Goal: Check status: Check status

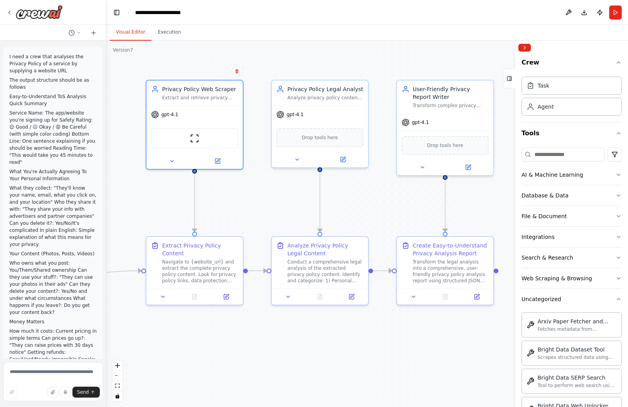
scroll to position [97, 0]
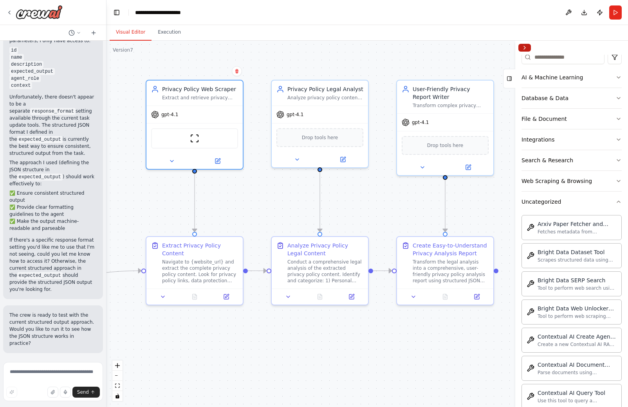
click at [524, 47] on button "Collapse right sidebar" at bounding box center [524, 48] width 13 height 8
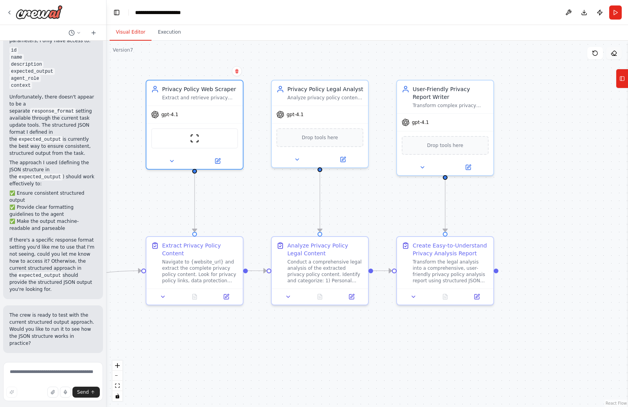
click at [614, 54] on icon at bounding box center [613, 53] width 6 height 6
click at [613, 51] on icon at bounding box center [613, 53] width 5 height 5
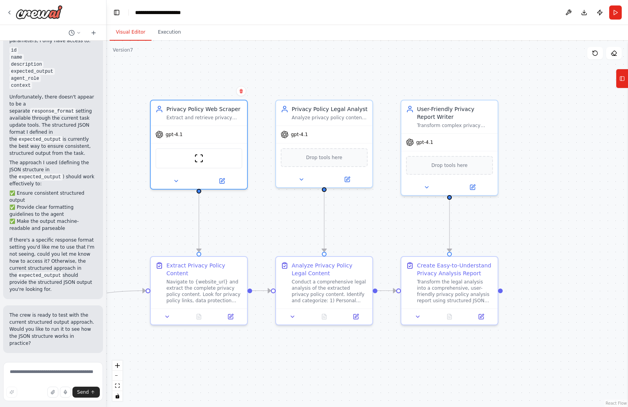
drag, startPoint x: 545, startPoint y: 76, endPoint x: 549, endPoint y: 96, distance: 20.7
click at [549, 96] on div ".deletable-edge-delete-btn { width: 20px; height: 20px; border: 0px solid #ffff…" at bounding box center [366, 224] width 521 height 367
click at [77, 31] on icon at bounding box center [78, 33] width 5 height 5
click at [74, 12] on div at bounding box center [53, 203] width 106 height 407
click at [12, 11] on icon at bounding box center [9, 12] width 6 height 6
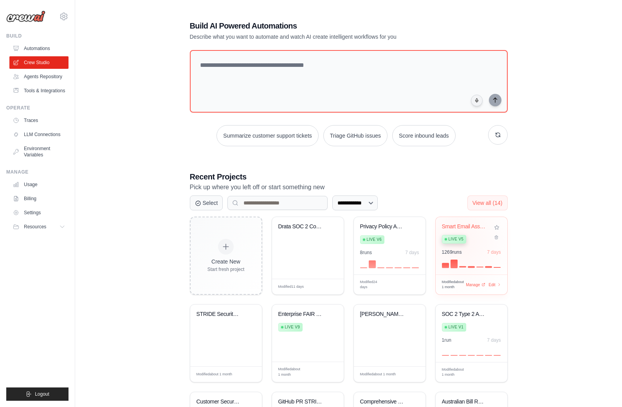
click at [460, 242] on div "Live v5" at bounding box center [454, 239] width 24 height 9
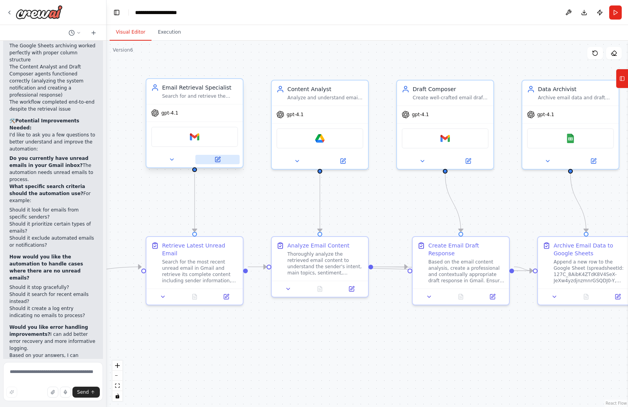
scroll to position [2533, 0]
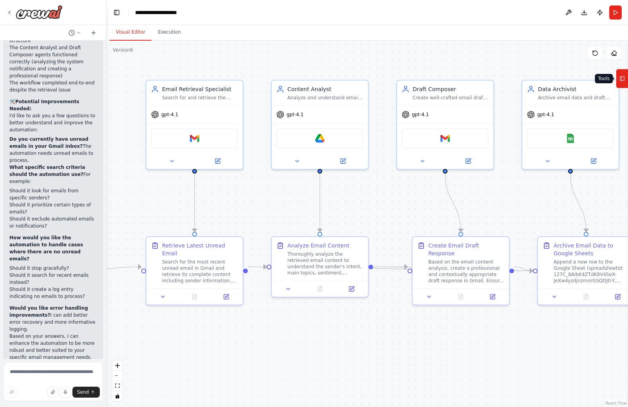
click at [621, 77] on rect at bounding box center [622, 79] width 4 height 4
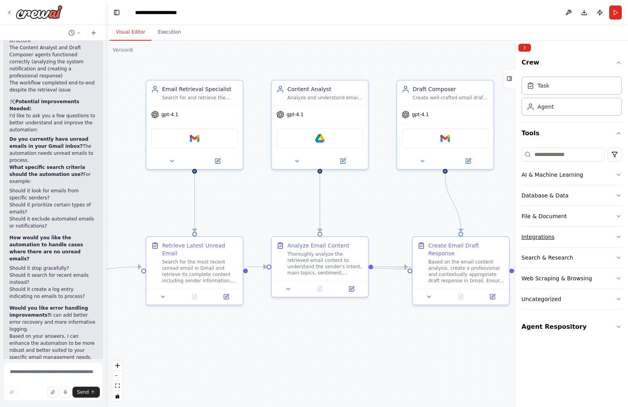
click at [553, 234] on button "Integrations" at bounding box center [571, 237] width 100 height 20
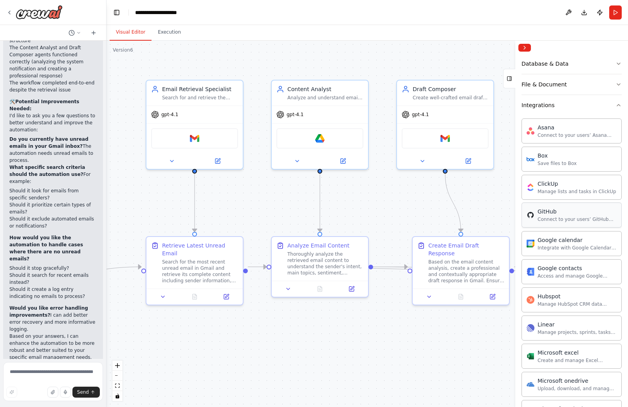
scroll to position [0, 0]
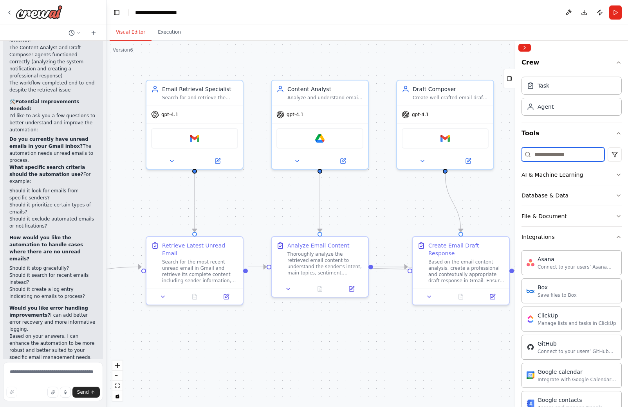
click at [547, 152] on input at bounding box center [562, 155] width 83 height 14
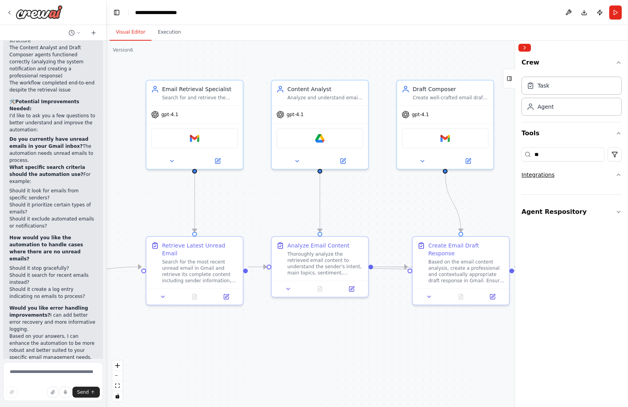
click at [615, 174] on icon "button" at bounding box center [618, 175] width 6 height 6
click at [552, 153] on input "**" at bounding box center [562, 155] width 83 height 14
type input "*"
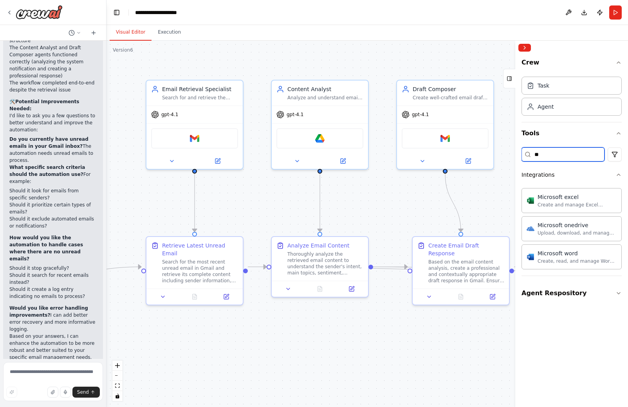
type input "*"
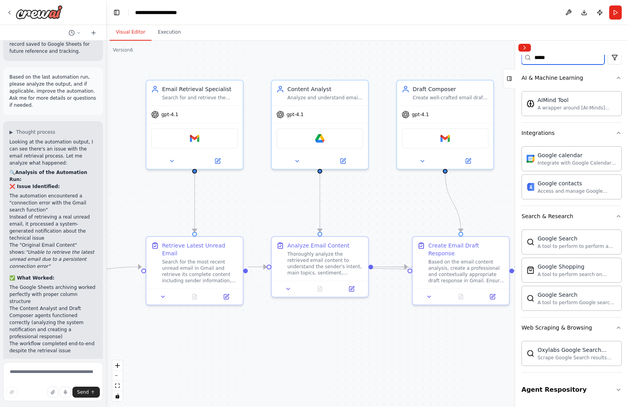
scroll to position [2533, 0]
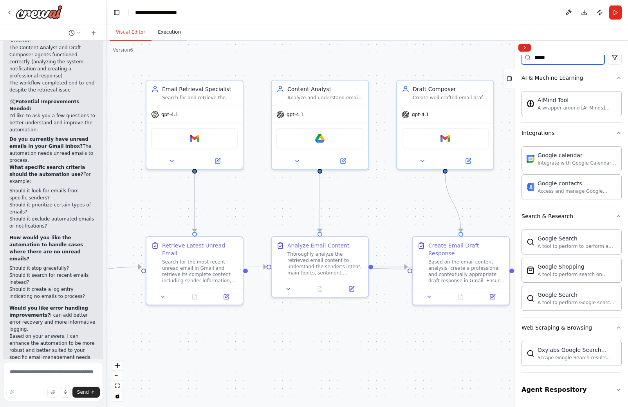
type input "*****"
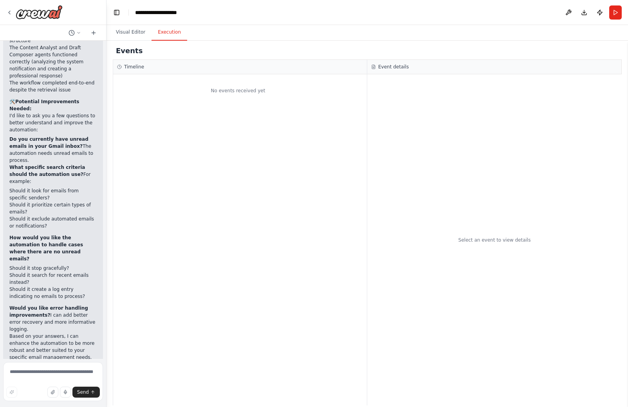
click at [172, 32] on button "Execution" at bounding box center [169, 32] width 36 height 16
click at [130, 32] on button "Visual Editor" at bounding box center [131, 32] width 42 height 16
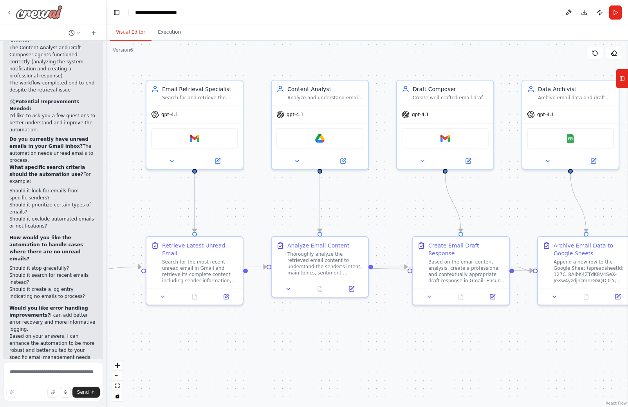
click at [13, 12] on div at bounding box center [34, 12] width 56 height 14
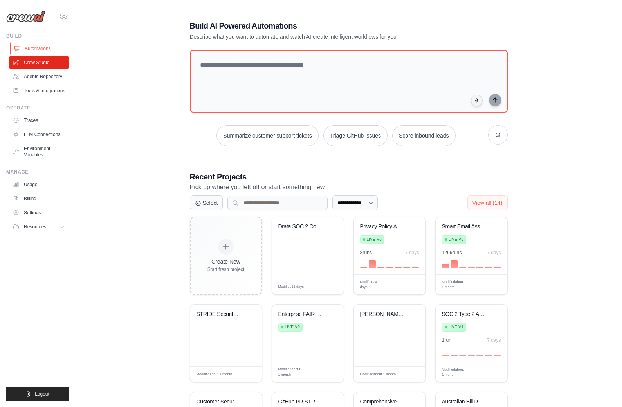
click at [41, 48] on link "Automations" at bounding box center [39, 48] width 59 height 13
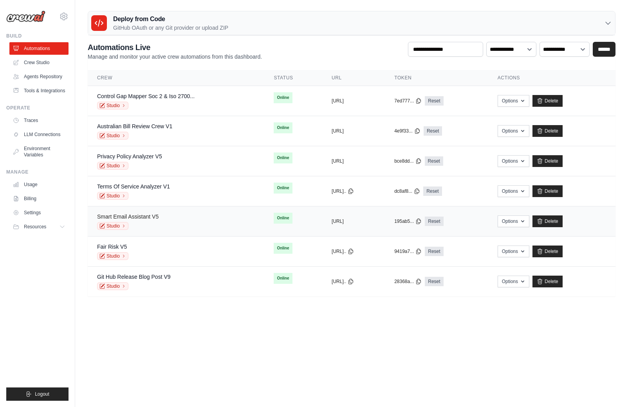
click at [140, 216] on link "Smart Email Assistant V5" at bounding box center [127, 217] width 61 height 6
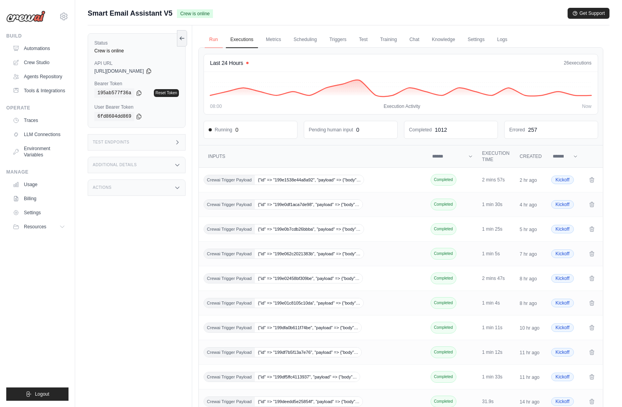
click at [215, 40] on link "Run" at bounding box center [214, 40] width 18 height 16
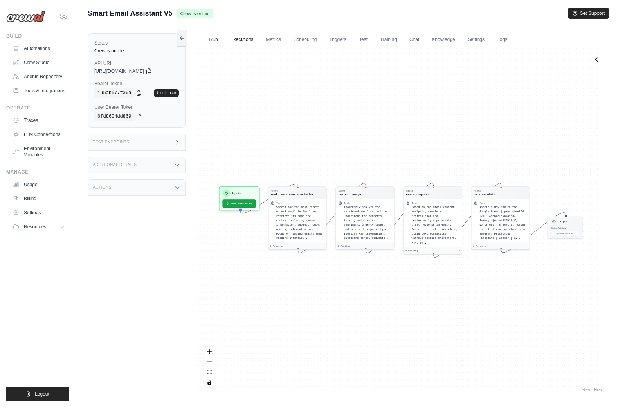
click at [243, 42] on link "Executions" at bounding box center [242, 40] width 32 height 16
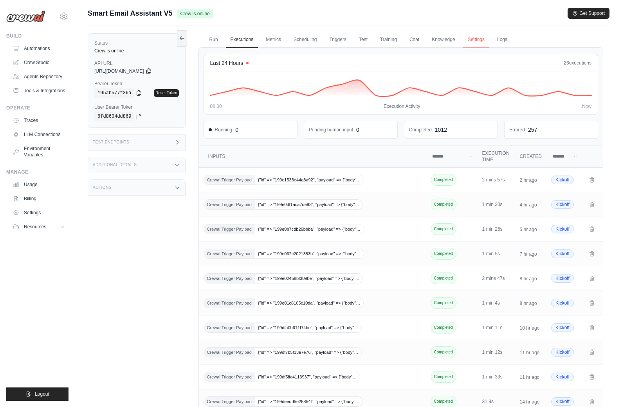
click at [475, 40] on link "Settings" at bounding box center [476, 40] width 26 height 16
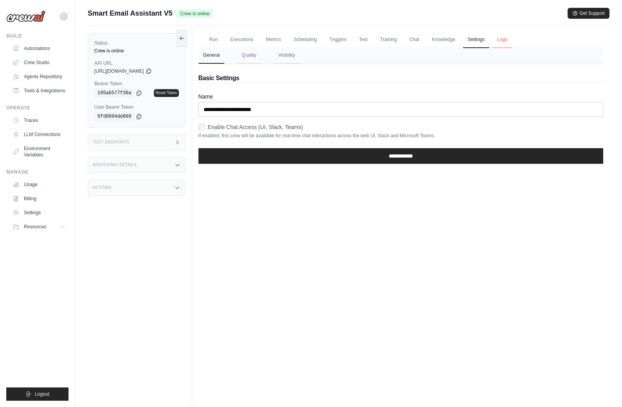
click at [500, 38] on link "Logs" at bounding box center [502, 40] width 20 height 16
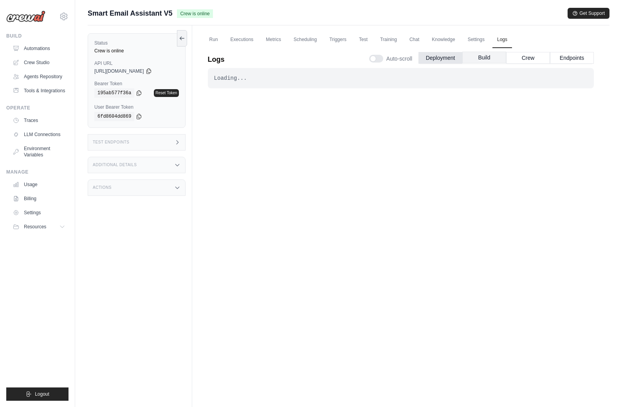
click at [484, 59] on button "Build" at bounding box center [484, 58] width 44 height 12
click at [526, 57] on button "Crew" at bounding box center [528, 58] width 44 height 12
